Goal: Book appointment/travel/reservation

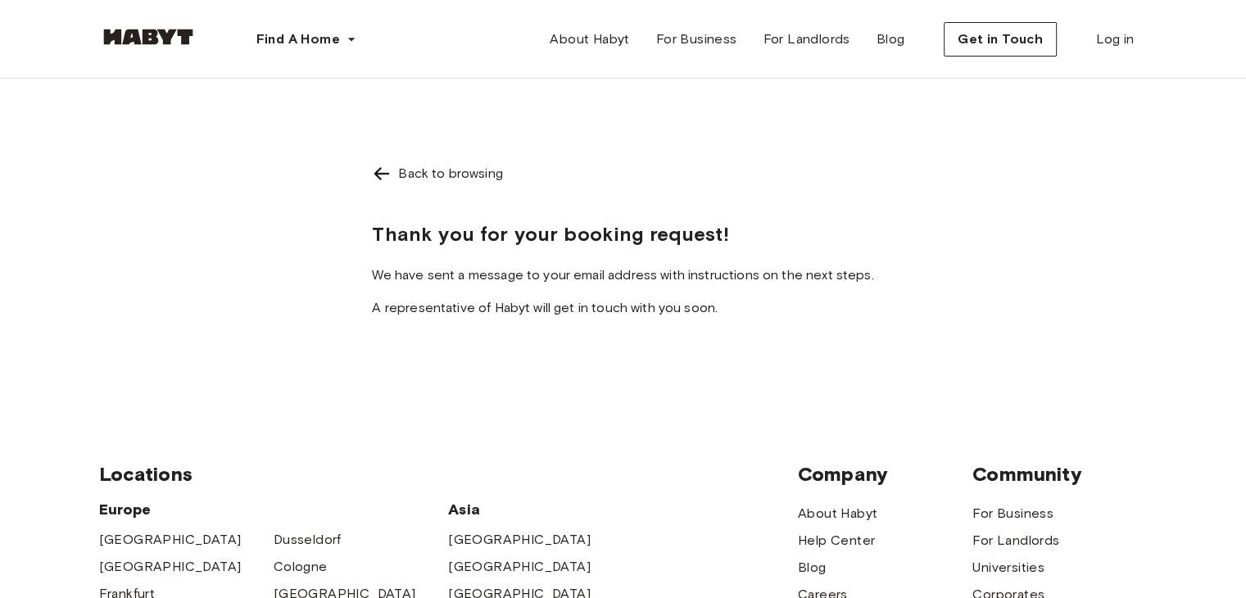
click at [742, 128] on div "Back to browsing Thank you for your booking request! We have sent a message to …" at bounding box center [623, 238] width 1049 height 318
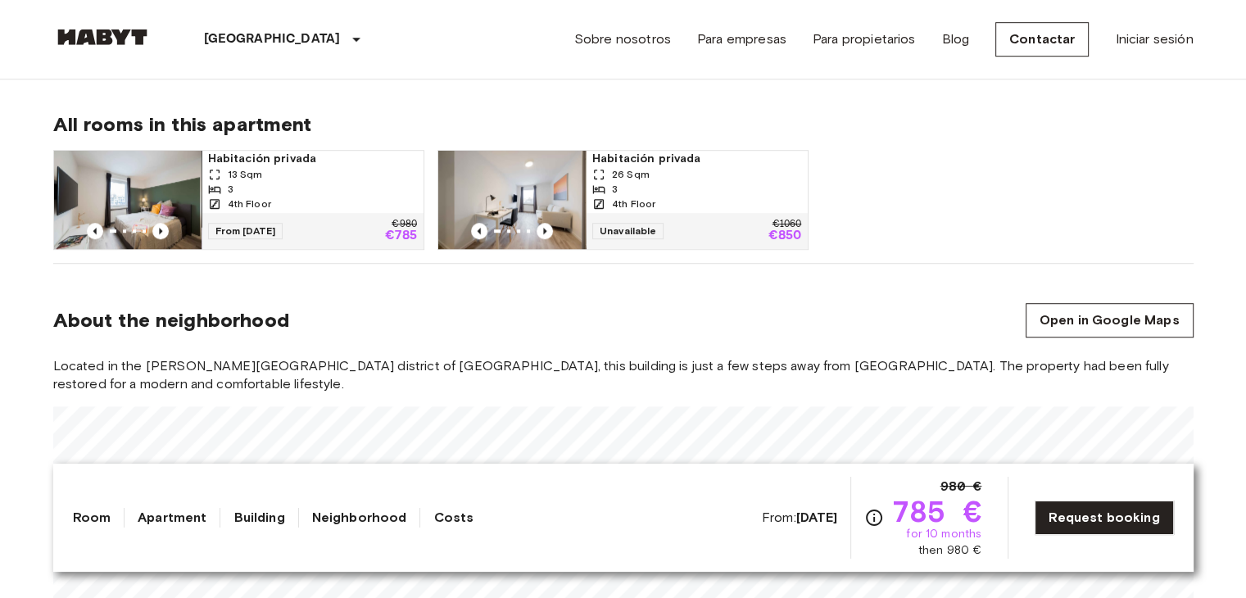
scroll to position [1016, 0]
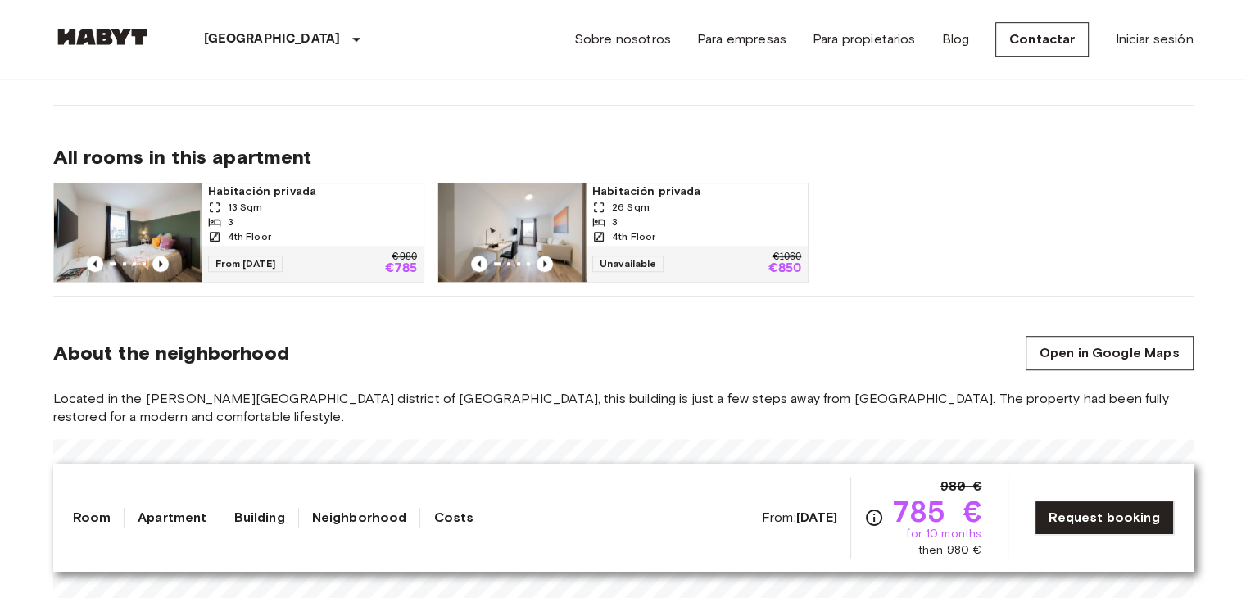
click at [669, 197] on span "Habitación privada" at bounding box center [696, 192] width 209 height 16
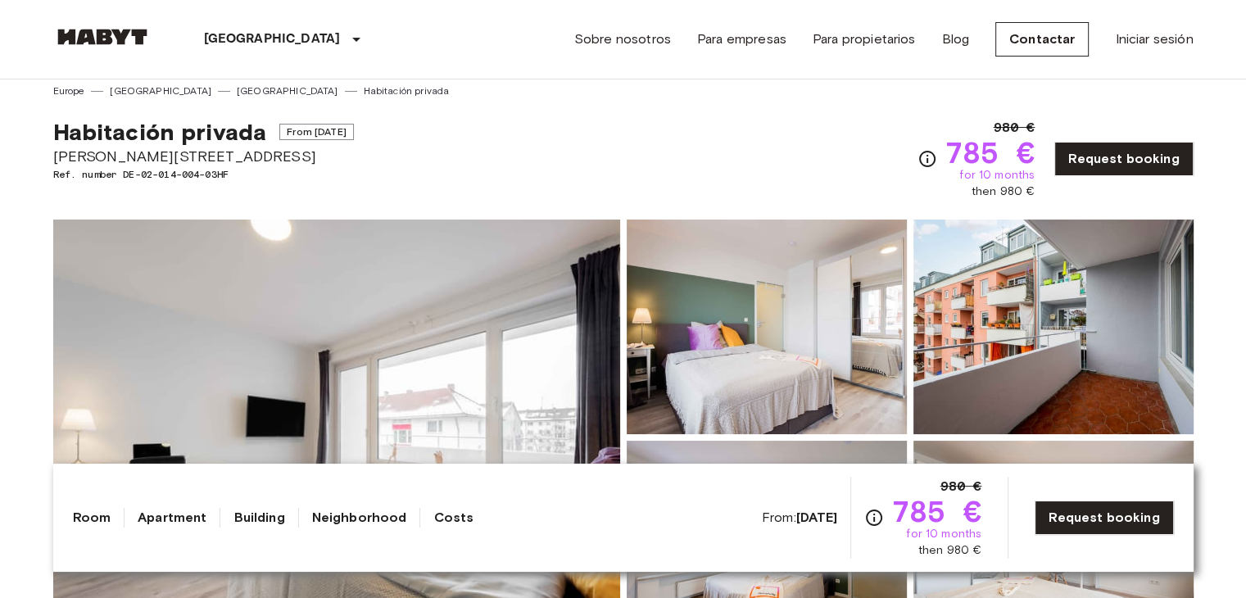
scroll to position [0, 0]
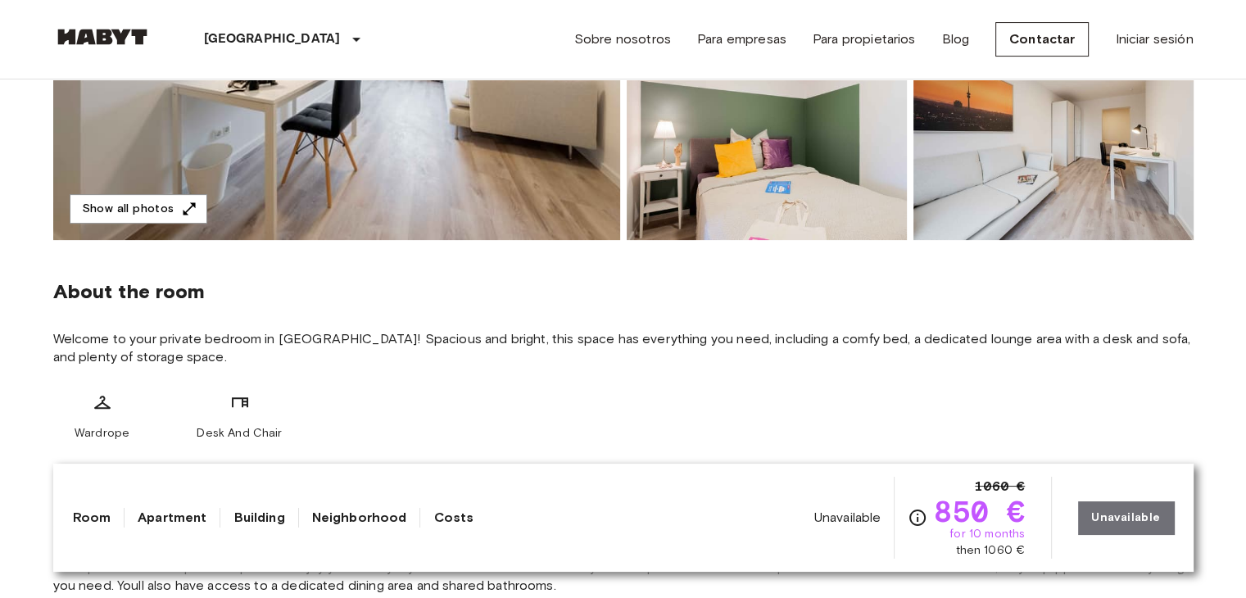
scroll to position [426, 0]
